Goal: Complete application form

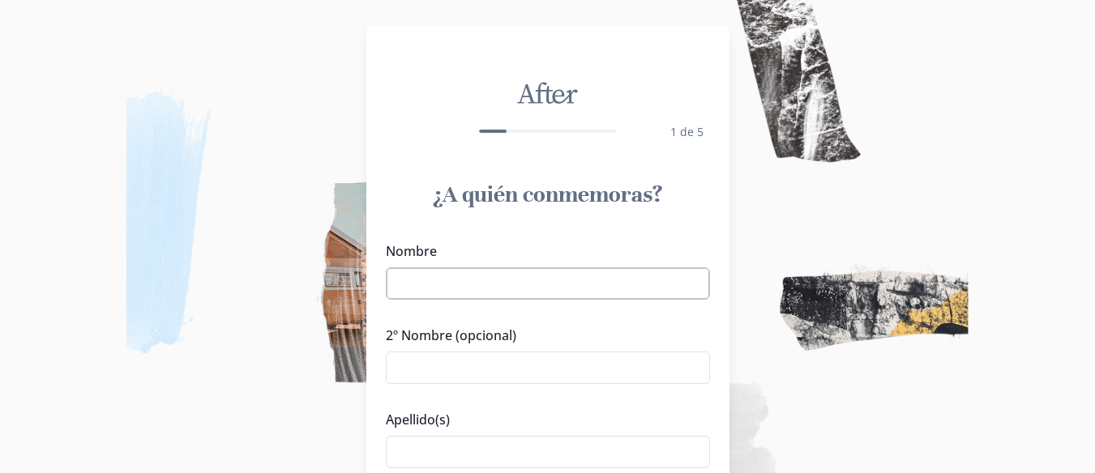
click at [478, 287] on input "Nombre" at bounding box center [548, 283] width 324 height 32
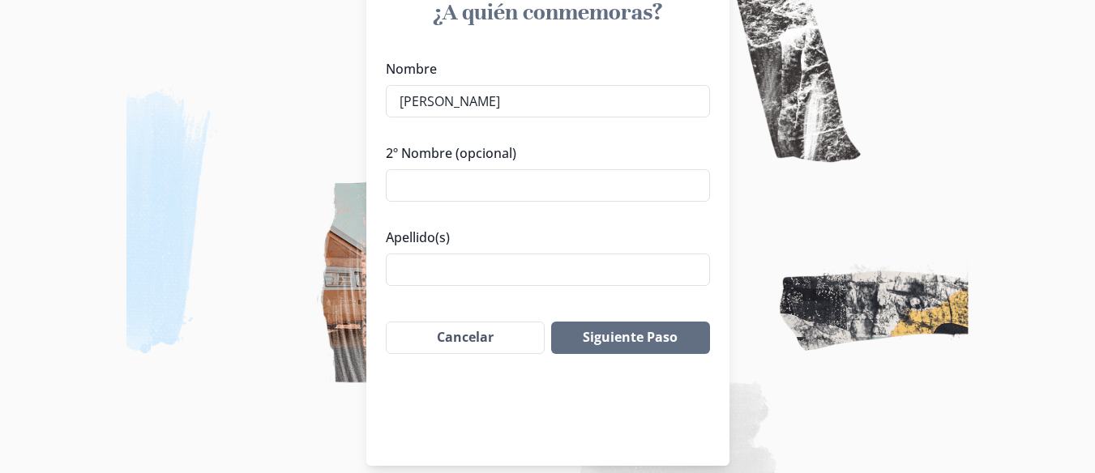
scroll to position [201, 0]
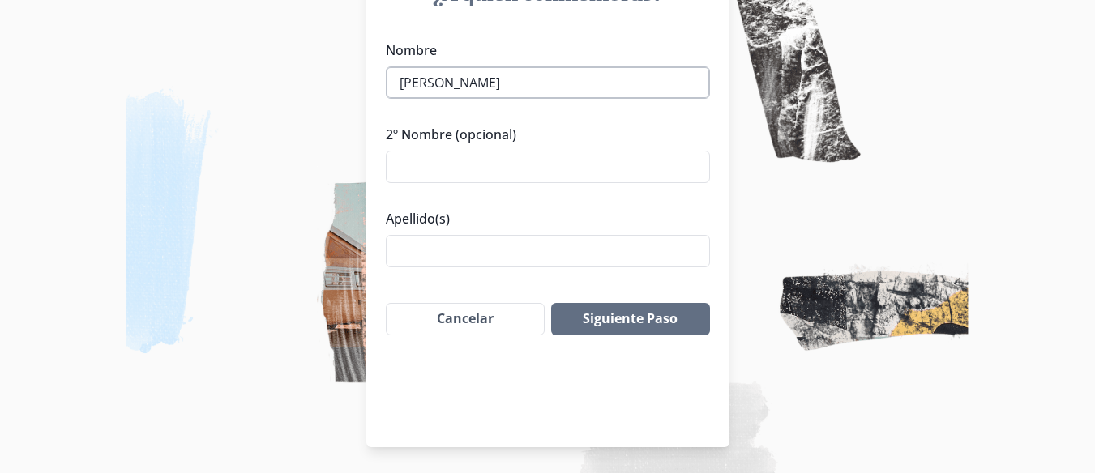
drag, startPoint x: 455, startPoint y: 73, endPoint x: 465, endPoint y: 73, distance: 10.5
click at [465, 73] on input "[PERSON_NAME]" at bounding box center [548, 82] width 324 height 32
click at [460, 79] on input "[PERSON_NAME]" at bounding box center [548, 82] width 324 height 32
drag, startPoint x: 458, startPoint y: 80, endPoint x: 554, endPoint y: 80, distance: 96.5
click at [554, 80] on input "[PERSON_NAME]" at bounding box center [548, 82] width 324 height 32
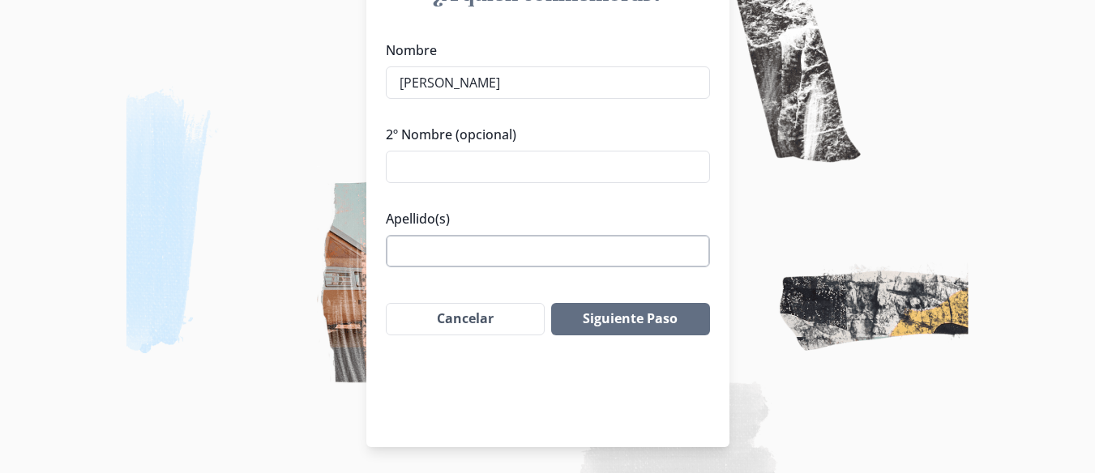
type input "[PERSON_NAME]"
click at [477, 254] on input "Apellido(s)" at bounding box center [548, 251] width 324 height 32
paste input "[PERSON_NAME]"
type input "[PERSON_NAME]"
click at [622, 316] on button "Siguiente Paso" at bounding box center [630, 319] width 158 height 32
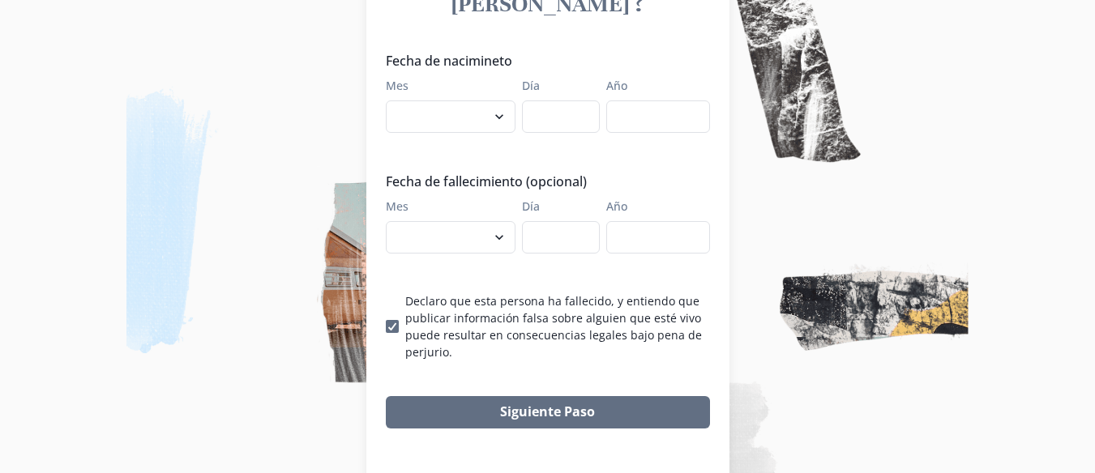
scroll to position [224, 0]
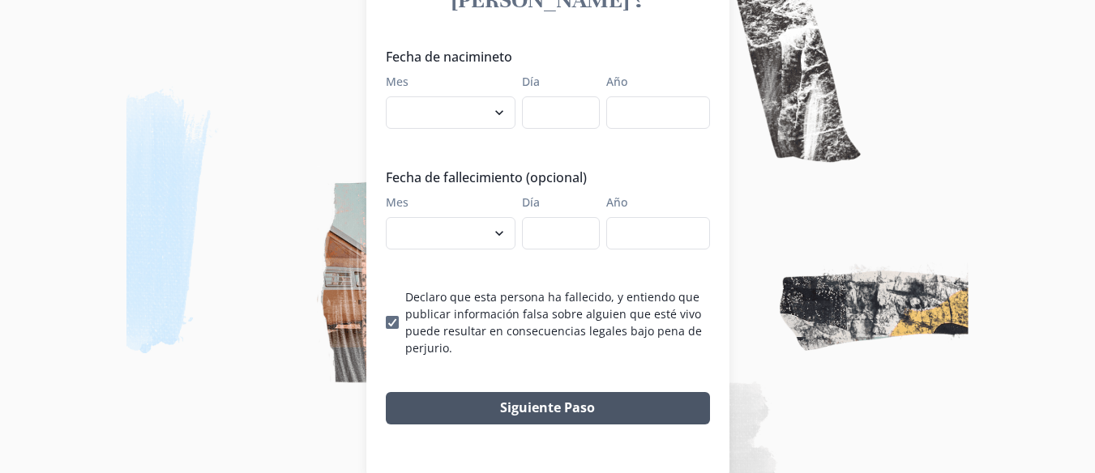
click at [549, 392] on button "Siguiente Paso" at bounding box center [548, 408] width 324 height 32
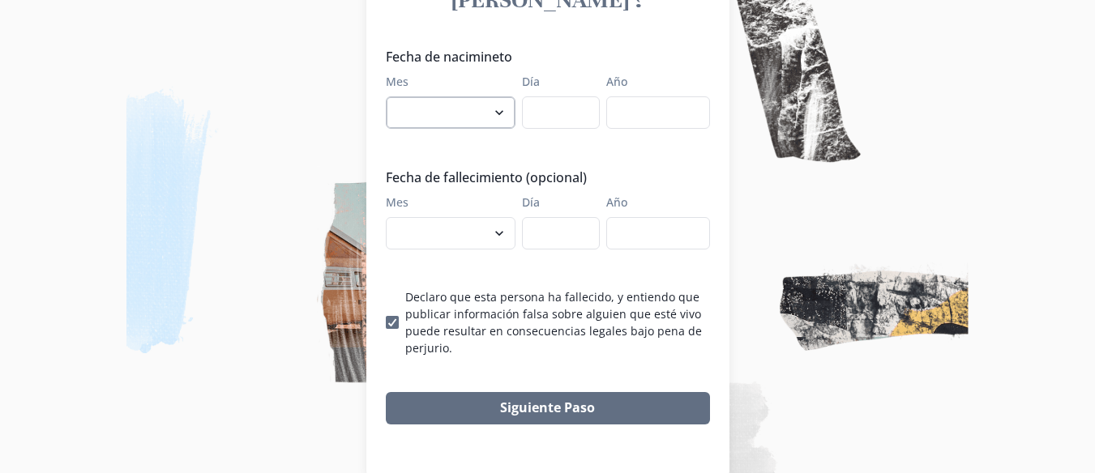
click at [498, 96] on select "enero febrero marzo [PERSON_NAME] [PERSON_NAME] septiembre octubre noviembre di…" at bounding box center [451, 112] width 130 height 32
